Goal: Task Accomplishment & Management: Use online tool/utility

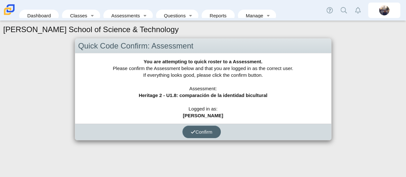
click at [210, 132] on span "Confirm" at bounding box center [202, 131] width 22 height 5
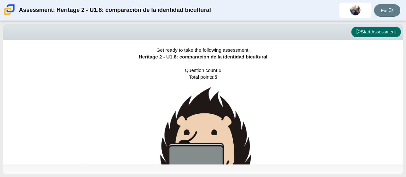
click at [363, 33] on button "Start Assessment" at bounding box center [376, 32] width 50 height 11
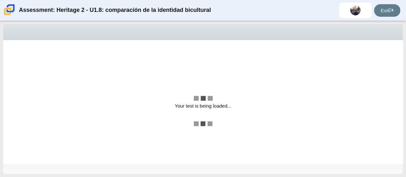
select select "3d3024f6-a892-4ba5-b2e4-c6acecfbc936"
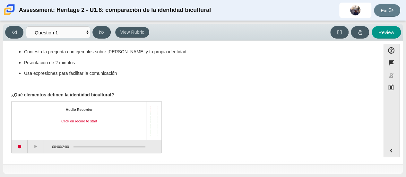
scroll to position [53, 0]
click at [19, 147] on button "Start recording" at bounding box center [20, 146] width 16 height 13
click at [21, 149] on button "Stop recording" at bounding box center [20, 146] width 16 height 13
click at [37, 148] on button "Play" at bounding box center [36, 146] width 16 height 13
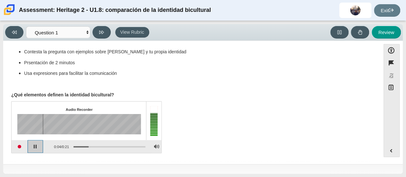
click at [37, 147] on button "Pause playback" at bounding box center [36, 146] width 16 height 13
